Goal: Information Seeking & Learning: Learn about a topic

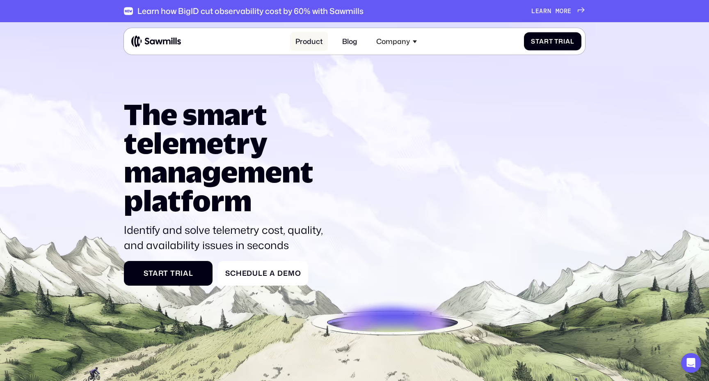
click at [312, 43] on link "Product" at bounding box center [309, 41] width 38 height 19
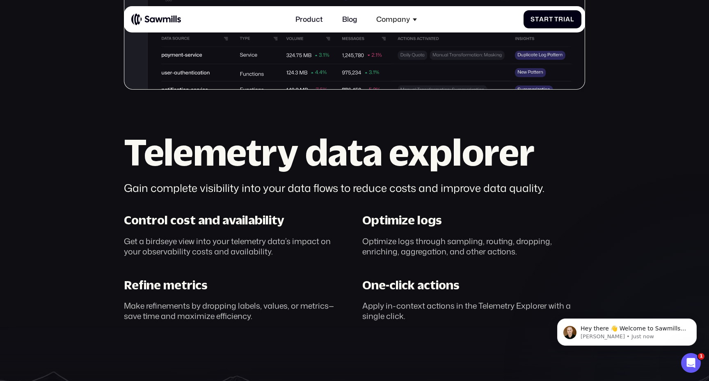
click at [103, 204] on section "Telemetry management, perfected. AI-powered control of your telemetry data S t …" at bounding box center [354, 21] width 709 height 931
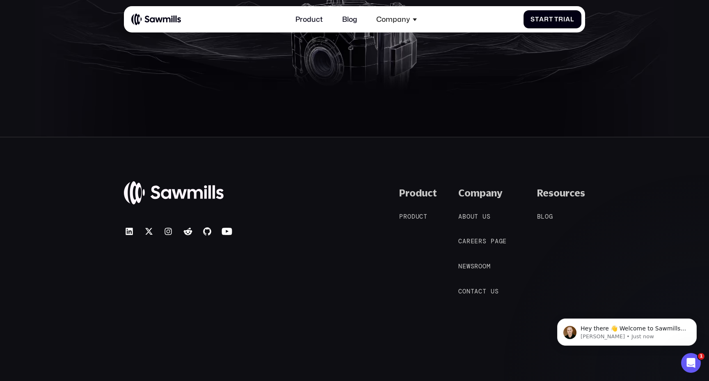
scroll to position [3568, 0]
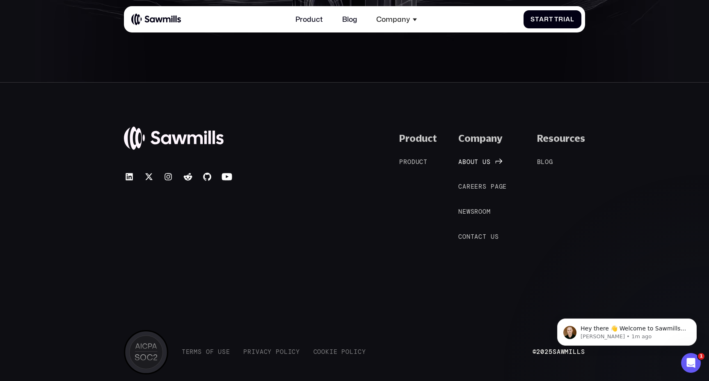
click at [469, 164] on span "o" at bounding box center [469, 161] width 4 height 7
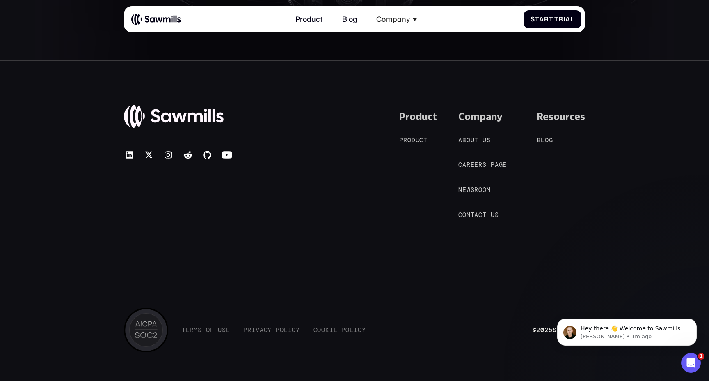
scroll to position [1692, 0]
